Goal: Communication & Community: Share content

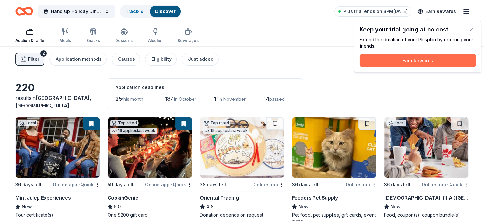
click at [385, 61] on button "Earn Rewards" at bounding box center [417, 60] width 116 height 13
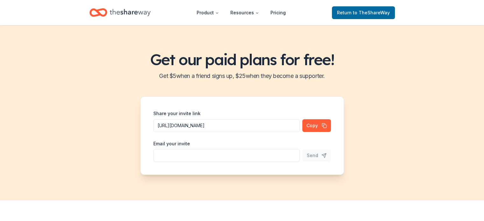
click at [158, 127] on input "[URL][DOMAIN_NAME]" at bounding box center [226, 125] width 146 height 13
click at [158, 126] on input "[URL][DOMAIN_NAME]" at bounding box center [226, 125] width 146 height 13
drag, startPoint x: 156, startPoint y: 125, endPoint x: 343, endPoint y: 147, distance: 187.7
click at [343, 147] on div "Share your invite link [URL][DOMAIN_NAME] Copy Email your invite Send" at bounding box center [242, 135] width 204 height 79
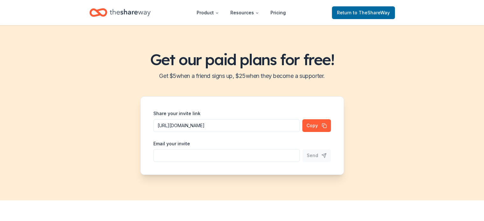
scroll to position [0, 0]
click at [157, 156] on input "Share your invite link" at bounding box center [226, 155] width 146 height 13
click at [314, 126] on button "Copy" at bounding box center [316, 125] width 29 height 13
click at [364, 10] on span "to TheShareWay" at bounding box center [371, 12] width 37 height 5
